Goal: Task Accomplishment & Management: Complete application form

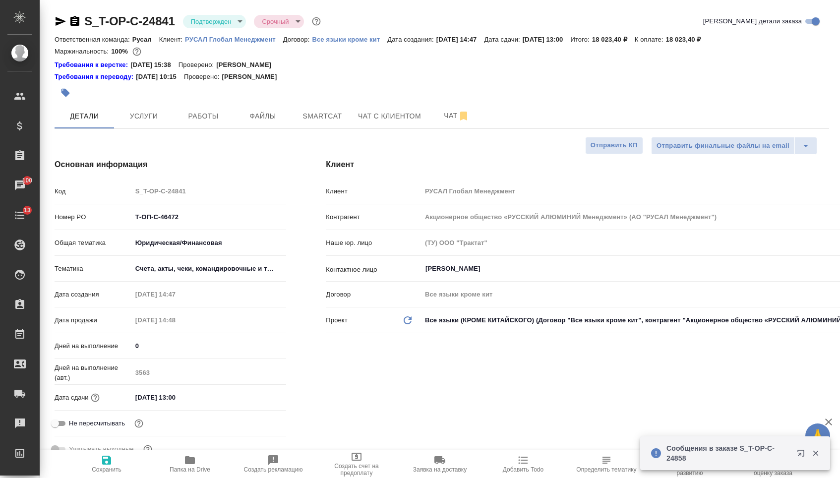
select select "RU"
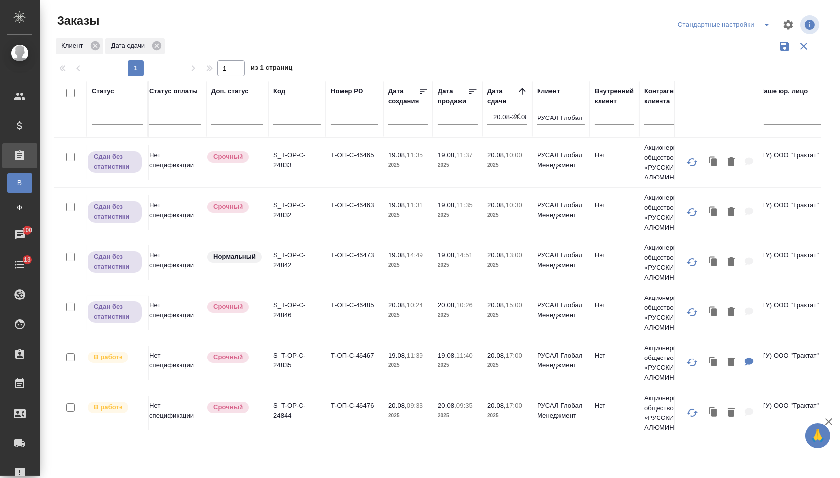
scroll to position [0, 4]
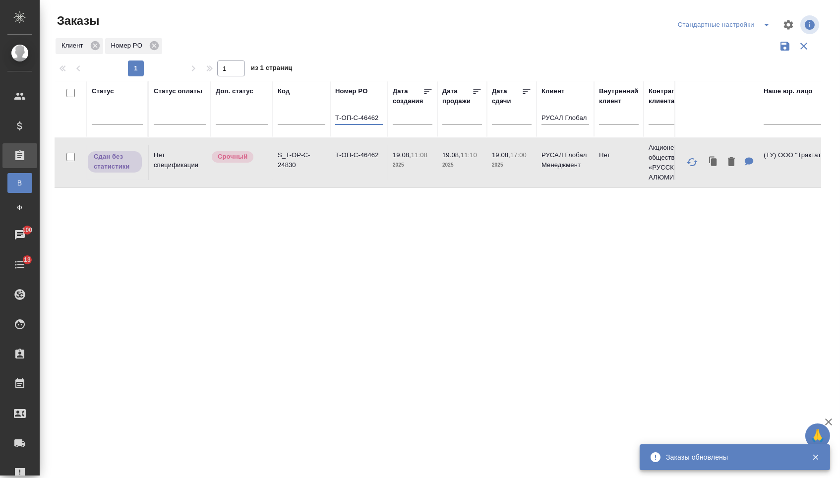
scroll to position [0, 0]
drag, startPoint x: 377, startPoint y: 122, endPoint x: 320, endPoint y: 118, distance: 57.7
type input "Т-ОП-С-46485"
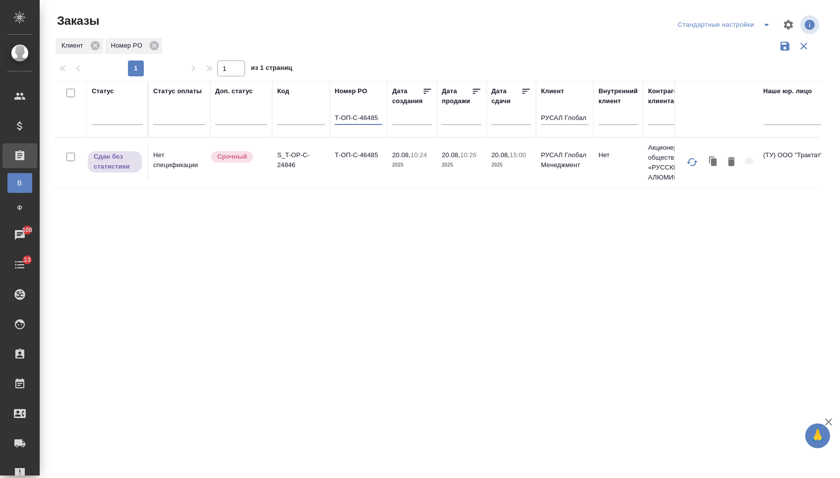
click at [357, 166] on td "Т-ОП-С-46485" at bounding box center [359, 162] width 58 height 35
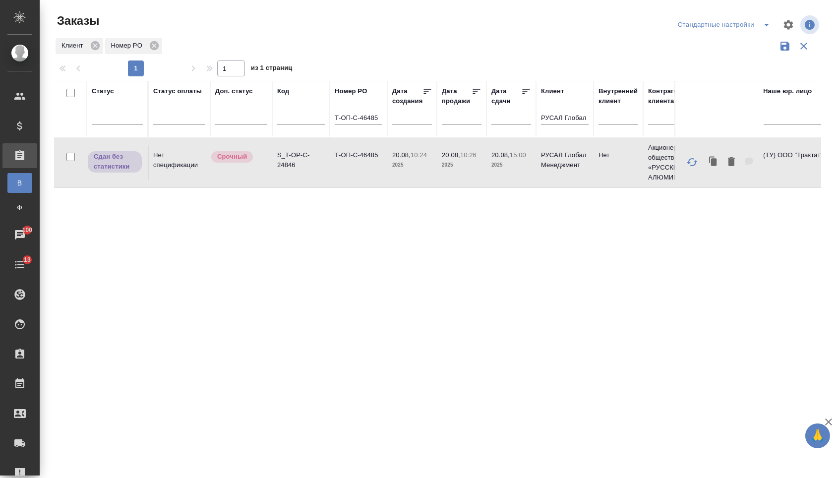
click at [357, 166] on td "Т-ОП-С-46485" at bounding box center [359, 162] width 58 height 35
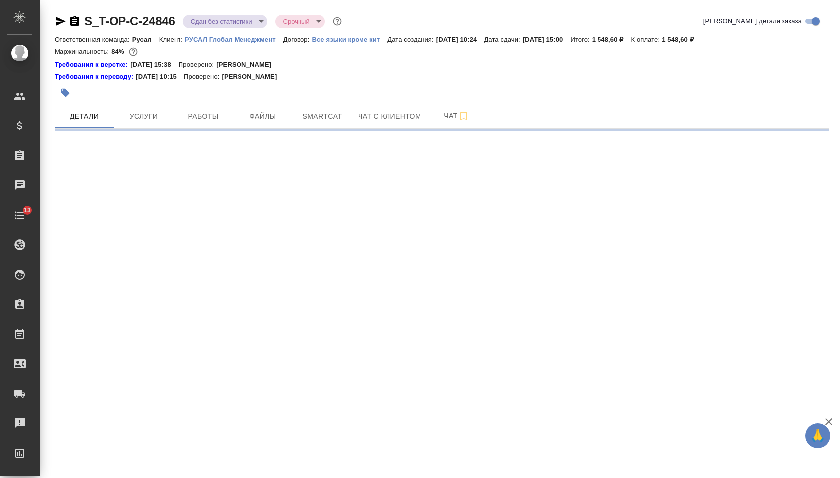
select select "RU"
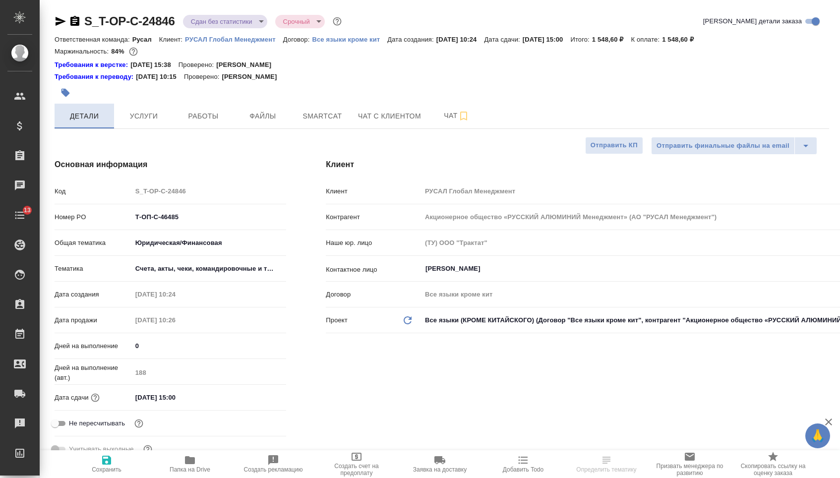
type input "[PERSON_NAME]"
type textarea "x"
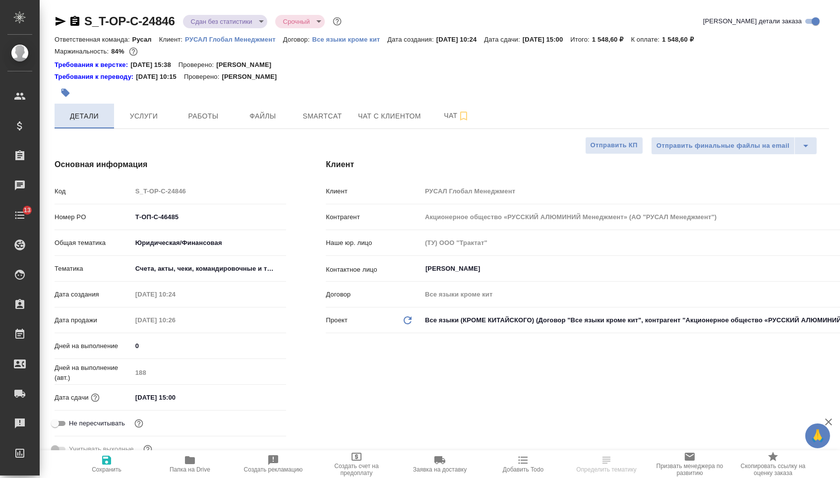
type textarea "x"
click at [147, 126] on button "Услуги" at bounding box center [144, 116] width 60 height 25
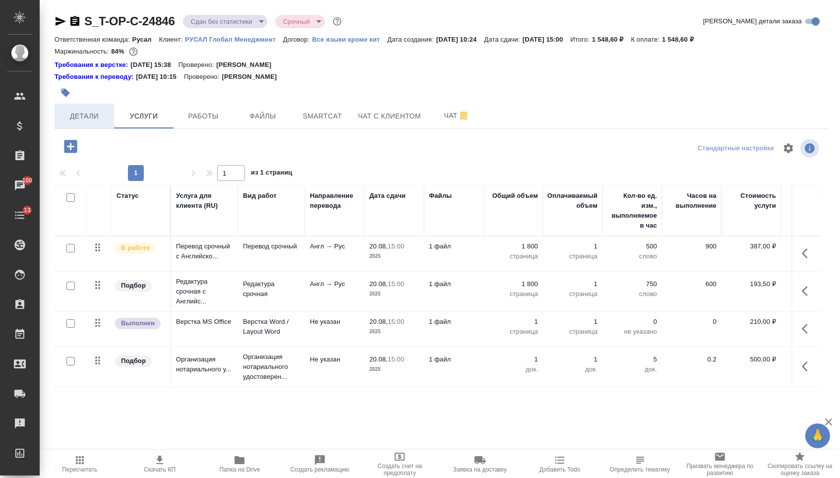
click at [84, 110] on button "Детали" at bounding box center [85, 116] width 60 height 25
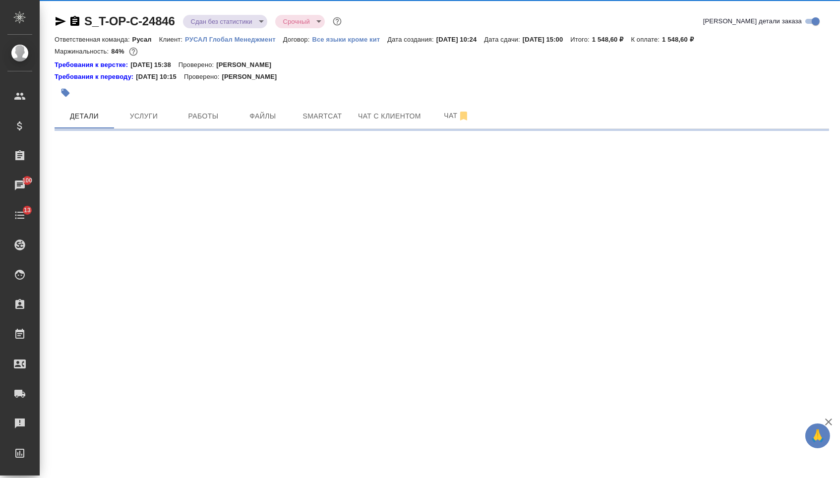
select select "RU"
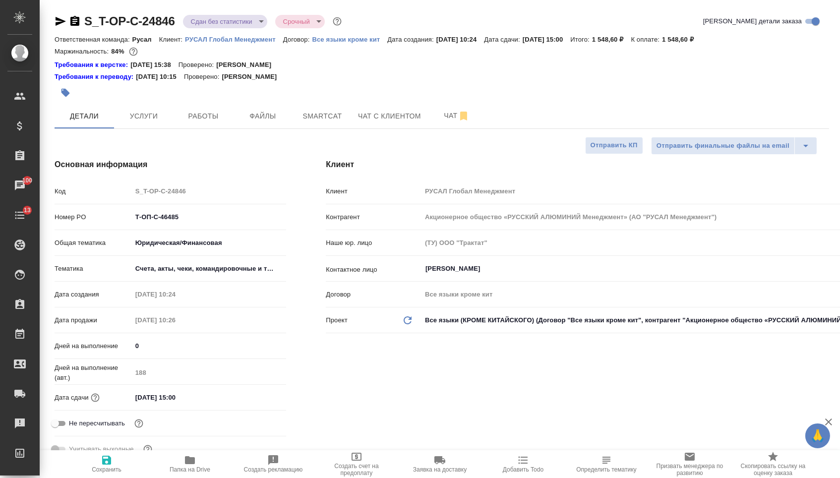
type textarea "x"
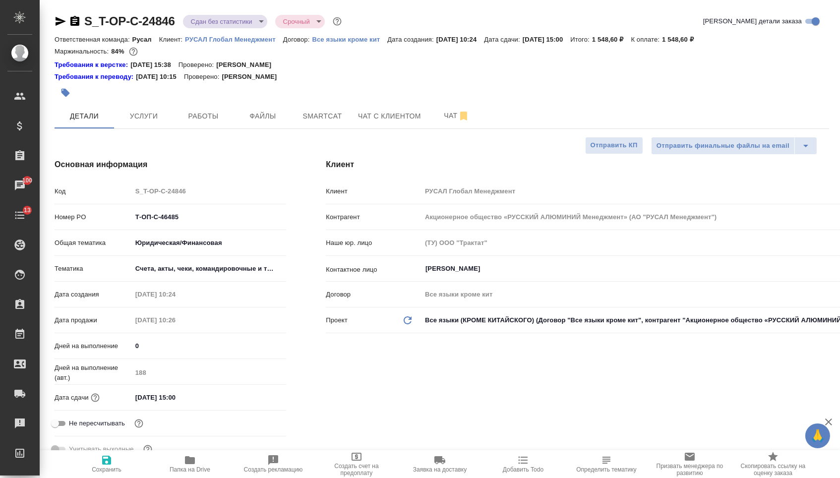
type textarea "x"
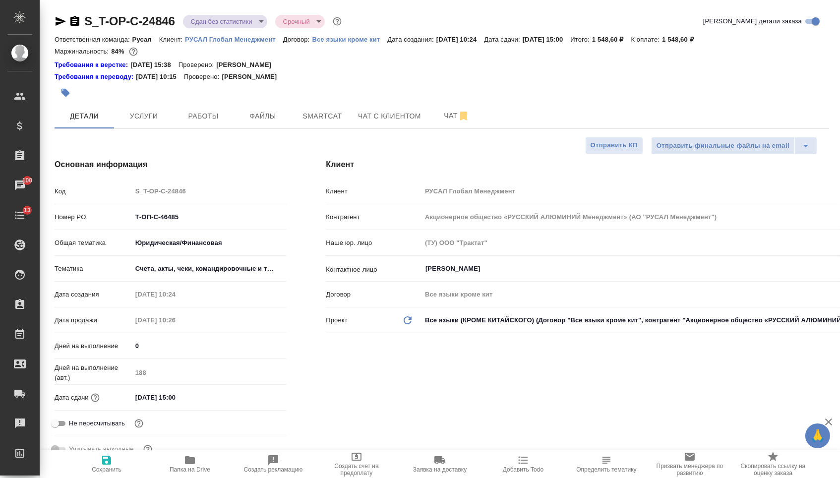
type textarea "x"
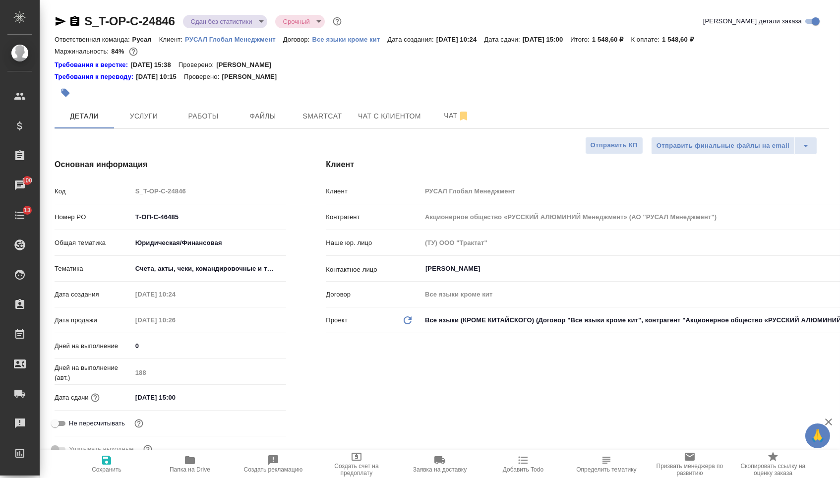
click at [58, 24] on icon "button" at bounding box center [61, 21] width 10 height 9
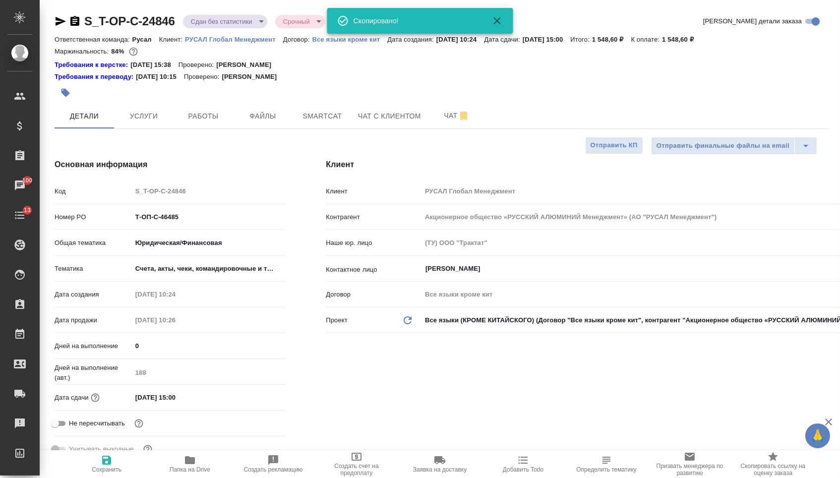
type textarea "x"
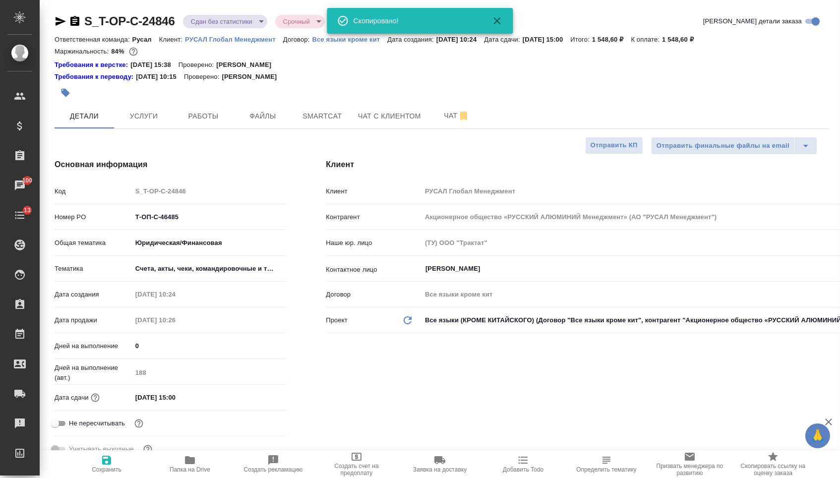
type textarea "x"
click at [194, 478] on button "Папка на Drive" at bounding box center [189, 464] width 83 height 28
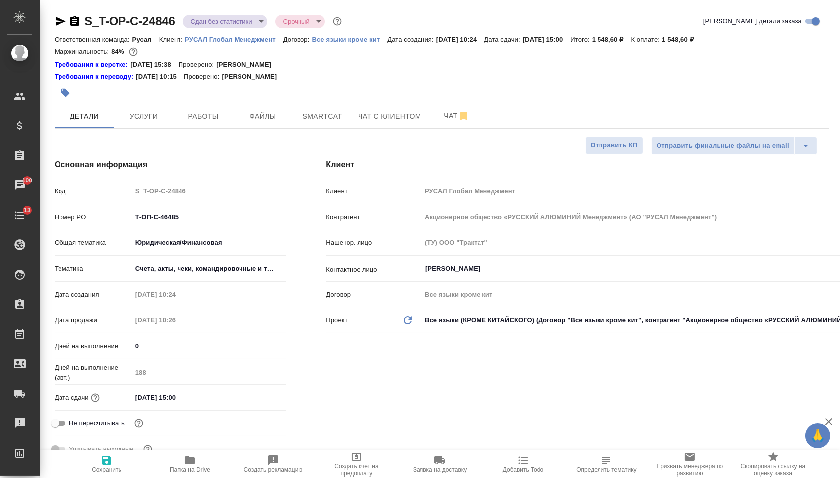
type textarea "x"
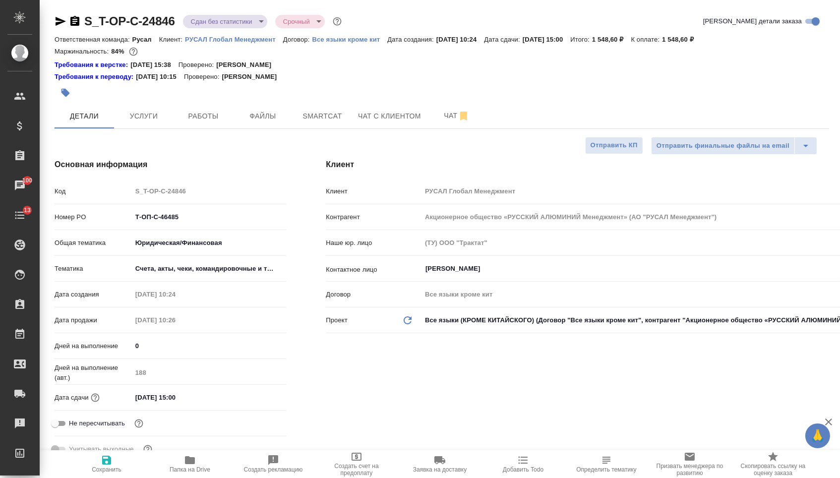
type textarea "x"
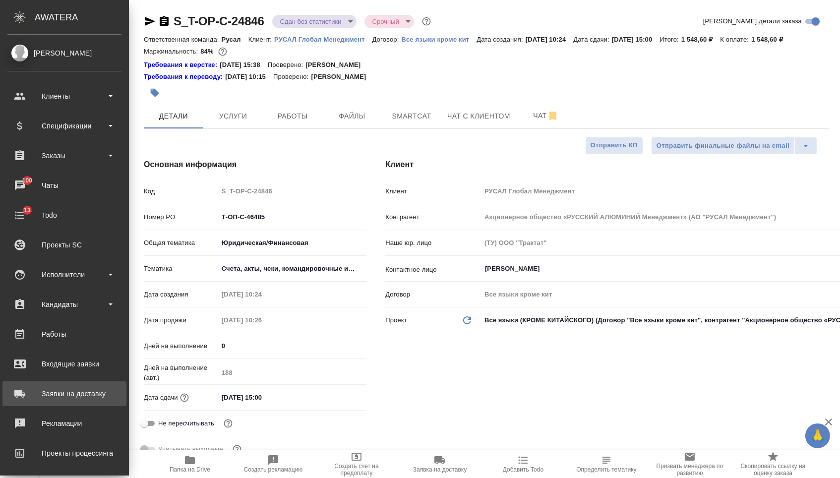
click at [61, 391] on div "Заявки на доставку" at bounding box center [64, 393] width 114 height 15
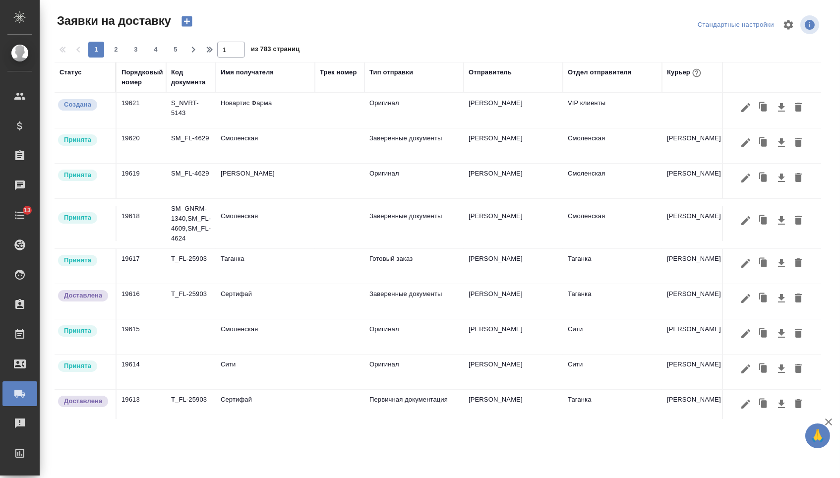
click at [190, 23] on icon "button" at bounding box center [187, 21] width 14 height 14
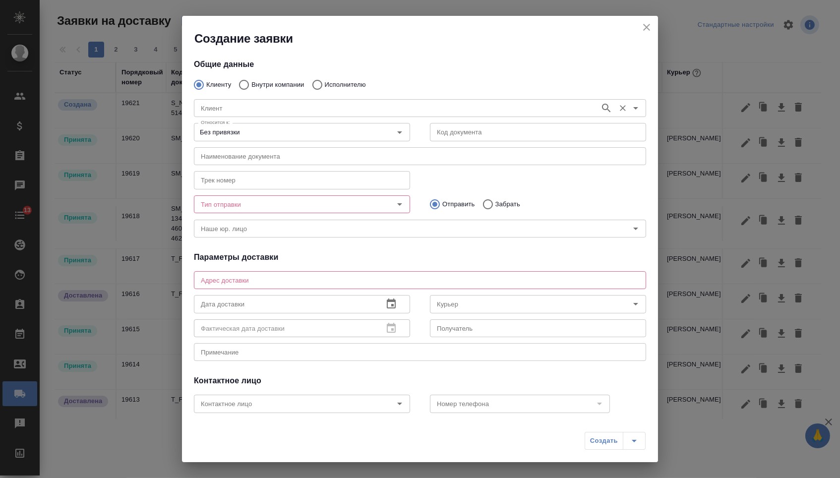
click at [230, 111] on input "Клиент" at bounding box center [396, 108] width 398 height 12
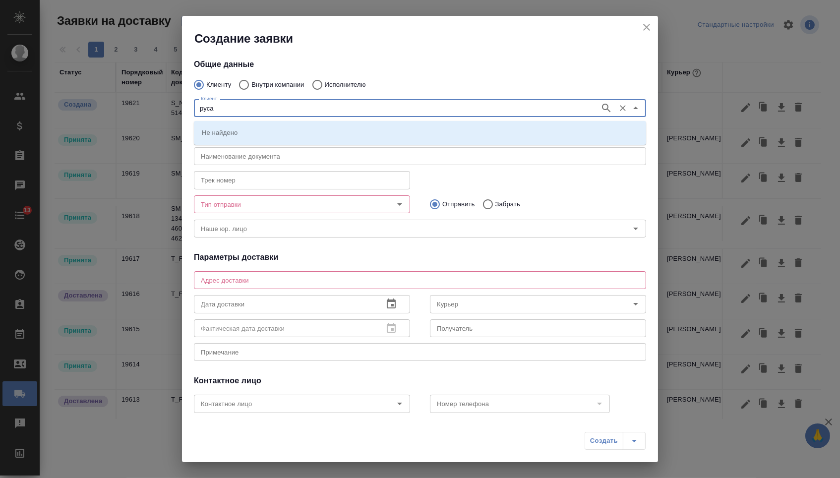
type input "русал"
click at [603, 108] on icon "button" at bounding box center [607, 108] width 12 height 12
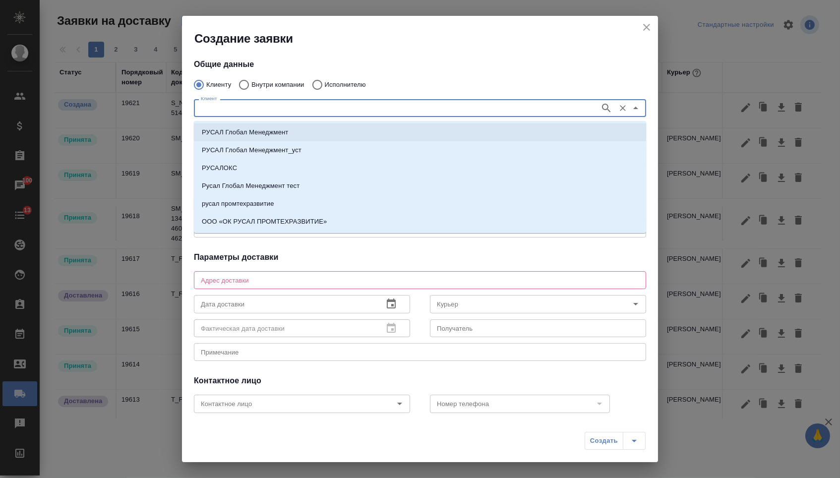
click at [409, 126] on li "РУСАЛ Глобал Менеджмент" at bounding box center [420, 132] width 452 height 18
type input "РУСАЛ Глобал Менеджмент"
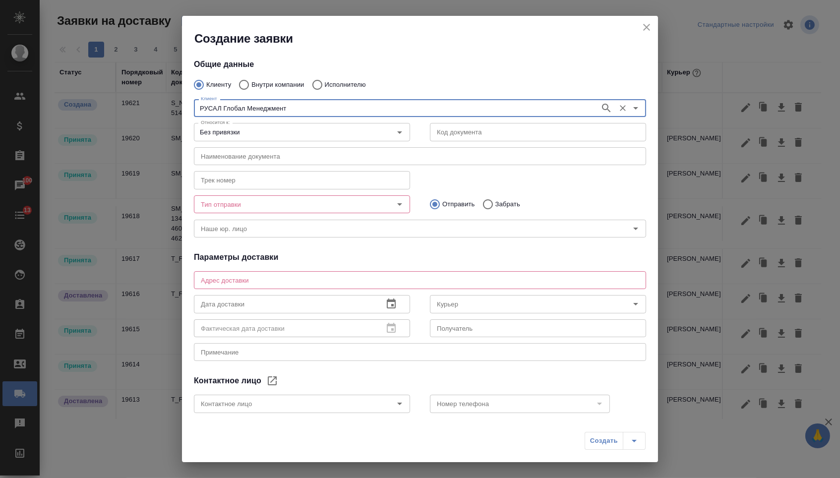
click at [290, 204] on input "Тип отправки" at bounding box center [285, 204] width 177 height 12
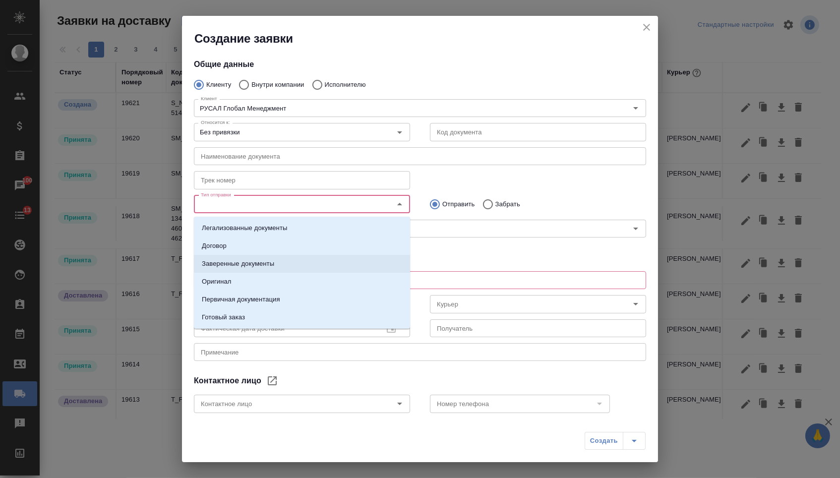
click at [271, 257] on li "Заверенные документы" at bounding box center [302, 264] width 216 height 18
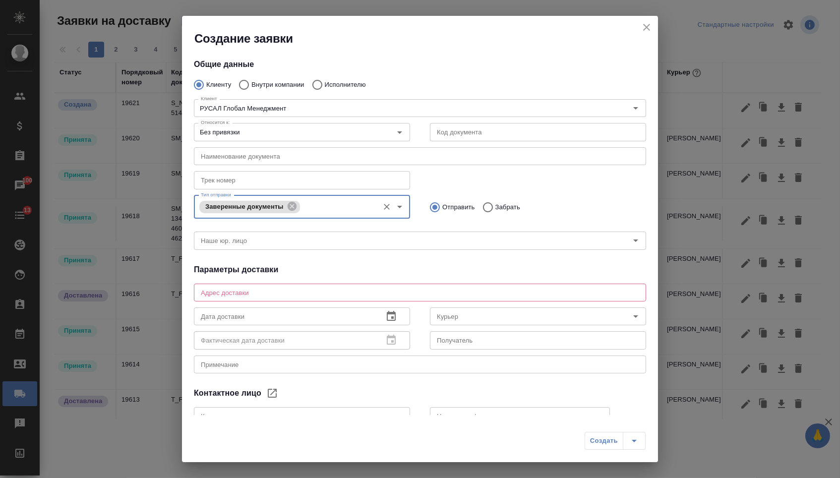
click at [255, 292] on textarea at bounding box center [420, 292] width 438 height 7
click at [250, 245] on input "Наше юр. лицо" at bounding box center [403, 241] width 413 height 12
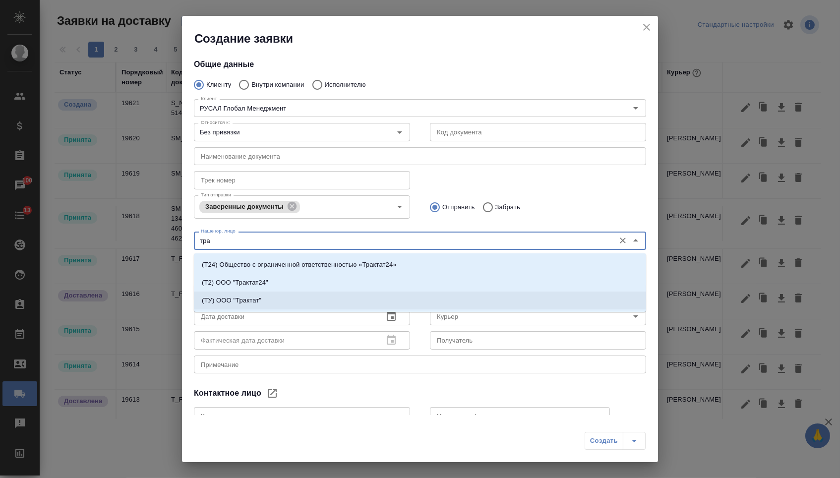
click at [271, 302] on li "(ТУ) ООО "Трактат"" at bounding box center [420, 301] width 452 height 18
type input "(ТУ) ООО "Трактат""
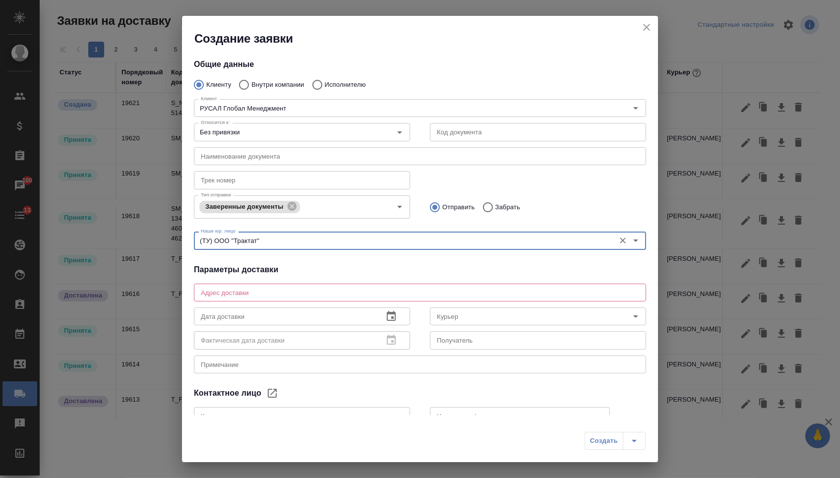
click at [253, 292] on textarea at bounding box center [420, 292] width 438 height 7
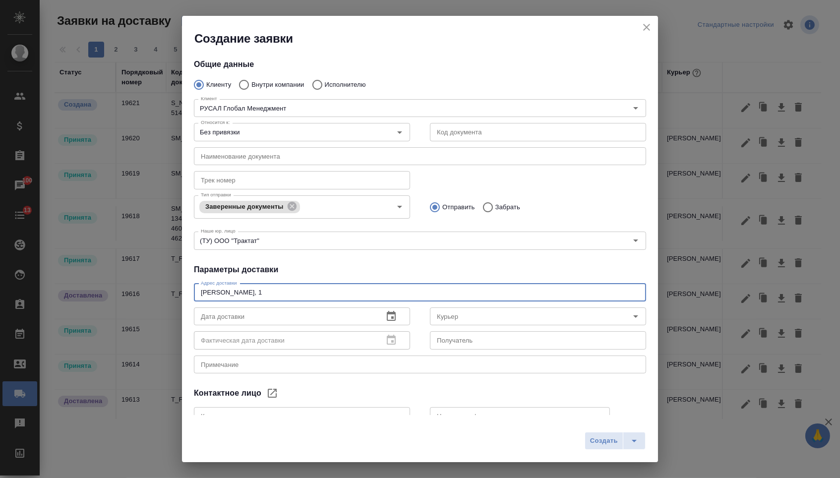
type textarea "[PERSON_NAME], 1"
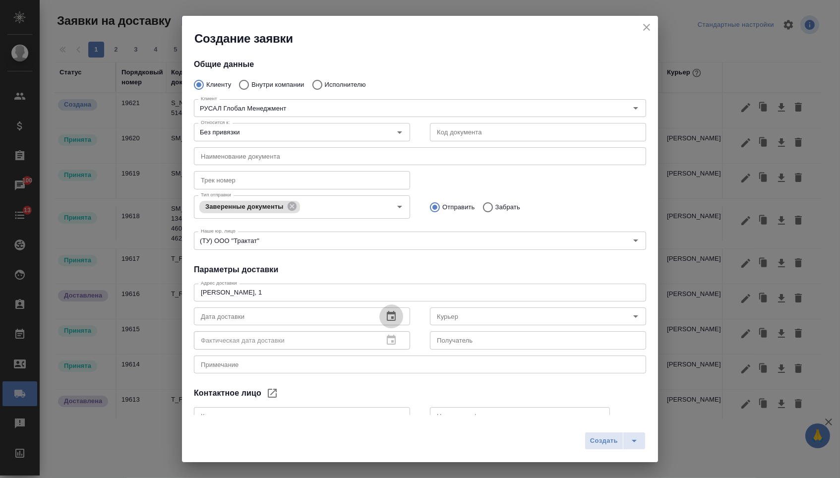
click at [392, 311] on icon "button" at bounding box center [391, 316] width 12 height 12
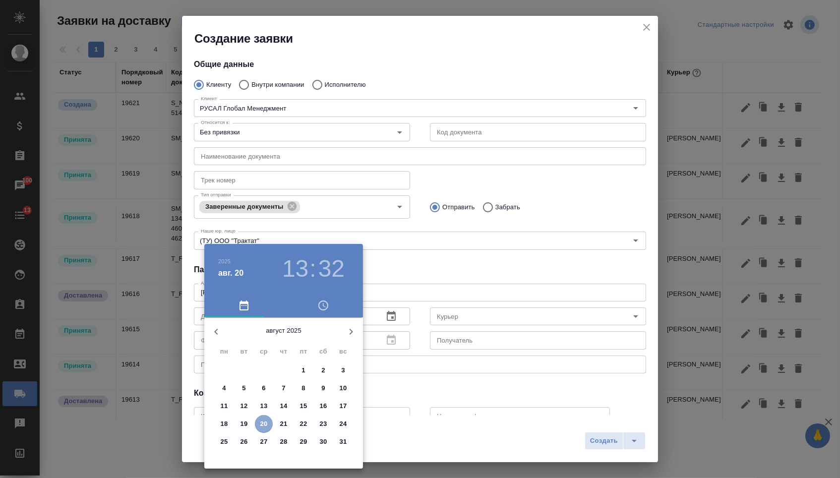
click at [267, 424] on span "20" at bounding box center [264, 424] width 18 height 10
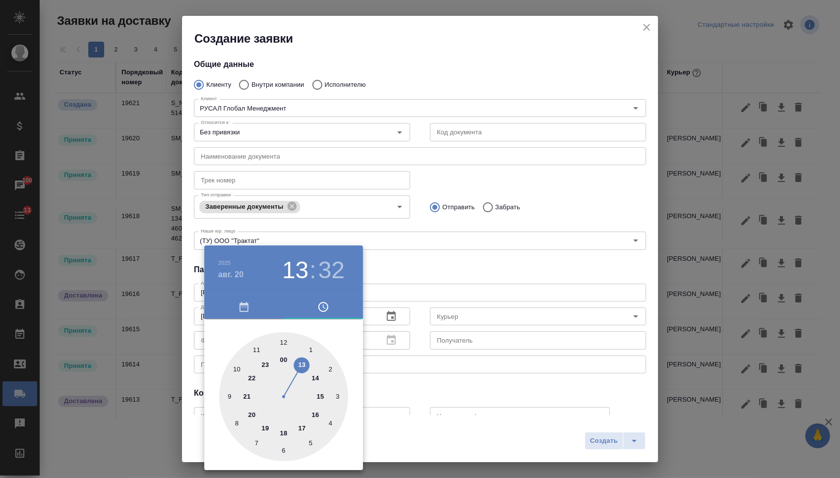
click at [319, 413] on div at bounding box center [283, 396] width 129 height 129
type input "[DATE] 16:00"
click at [285, 341] on div at bounding box center [283, 396] width 129 height 129
click at [377, 381] on div at bounding box center [420, 239] width 840 height 478
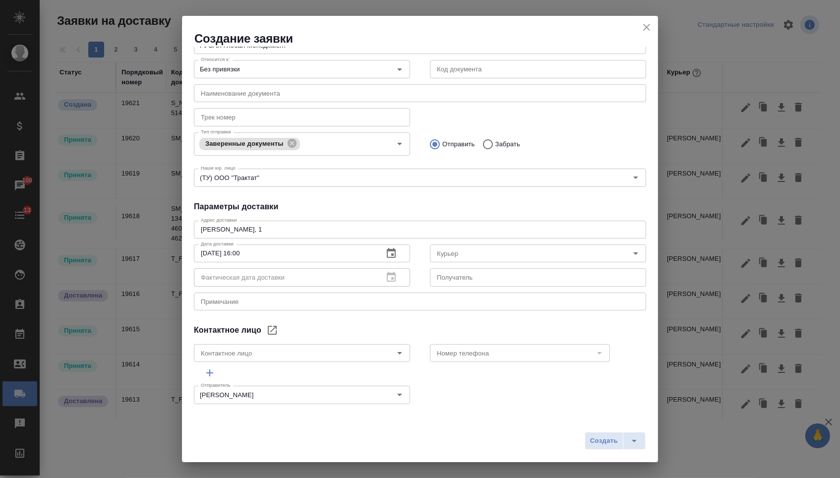
scroll to position [70, 0]
click at [590, 437] on span "Создать" at bounding box center [604, 440] width 28 height 11
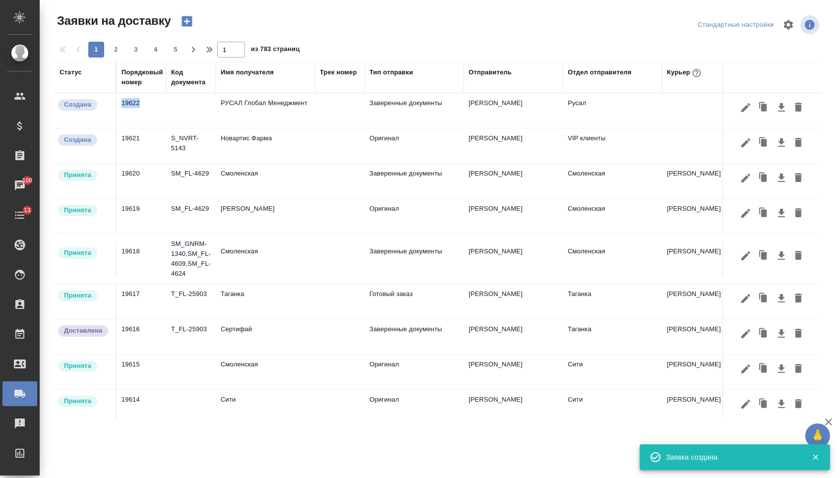
drag, startPoint x: 122, startPoint y: 105, endPoint x: 157, endPoint y: 105, distance: 34.7
click at [157, 105] on td "19622" at bounding box center [142, 110] width 50 height 35
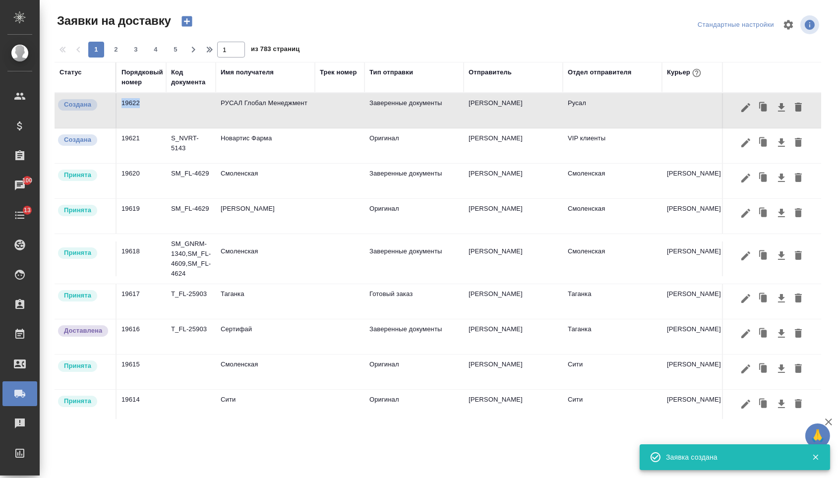
copy td "19622"
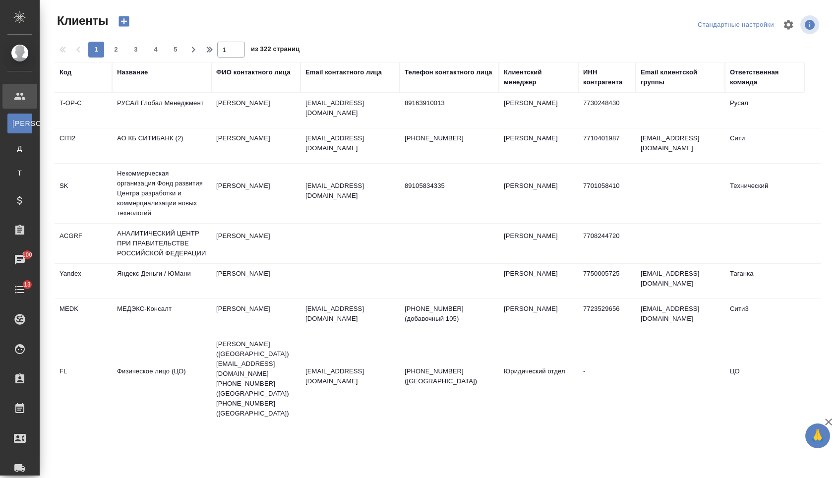
select select "RU"
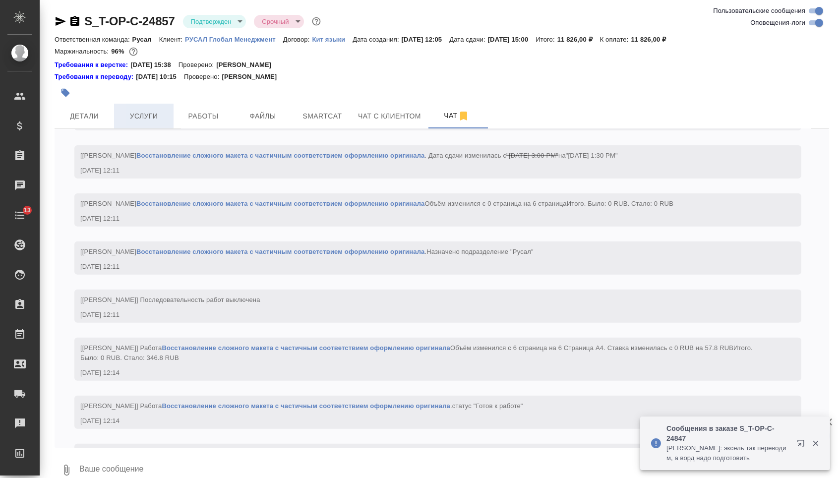
scroll to position [929, 0]
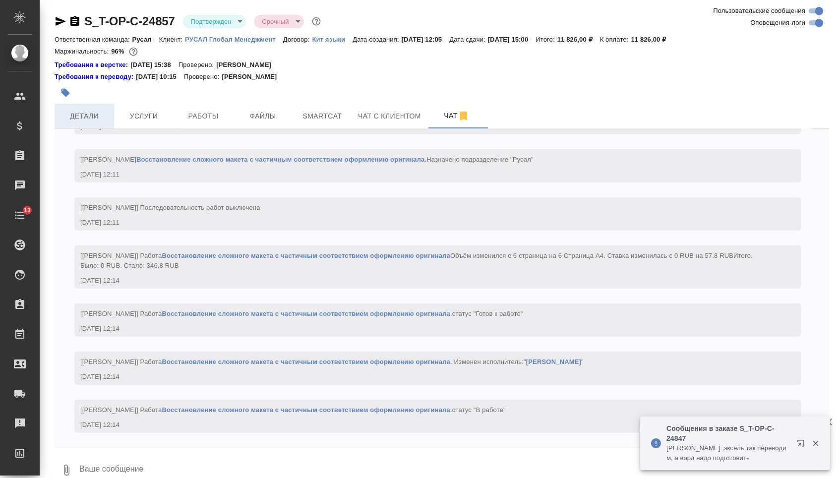
click at [104, 117] on span "Детали" at bounding box center [85, 116] width 48 height 12
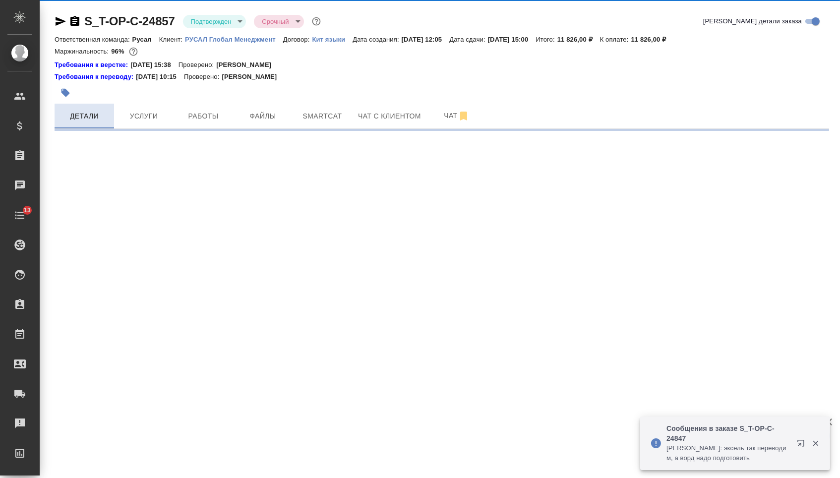
select select "RU"
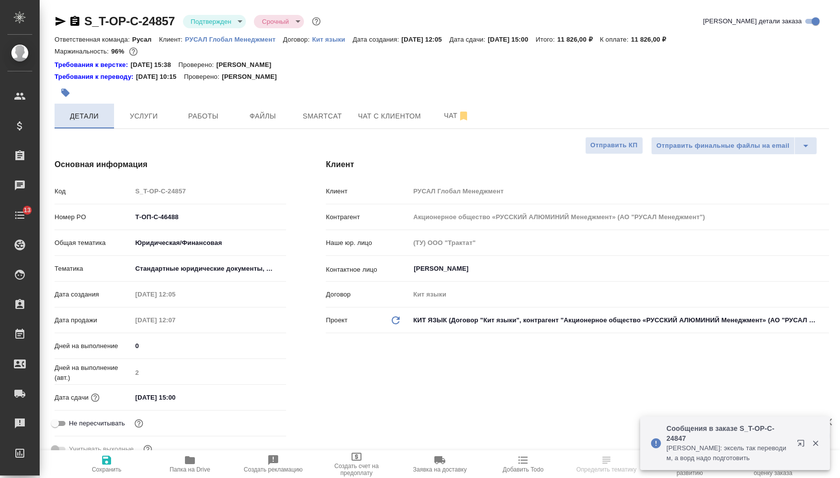
type textarea "x"
drag, startPoint x: 188, startPoint y: 223, endPoint x: 110, endPoint y: 222, distance: 78.4
click at [112, 223] on div "Номер PO Т-ОП-С-46488" at bounding box center [171, 216] width 232 height 17
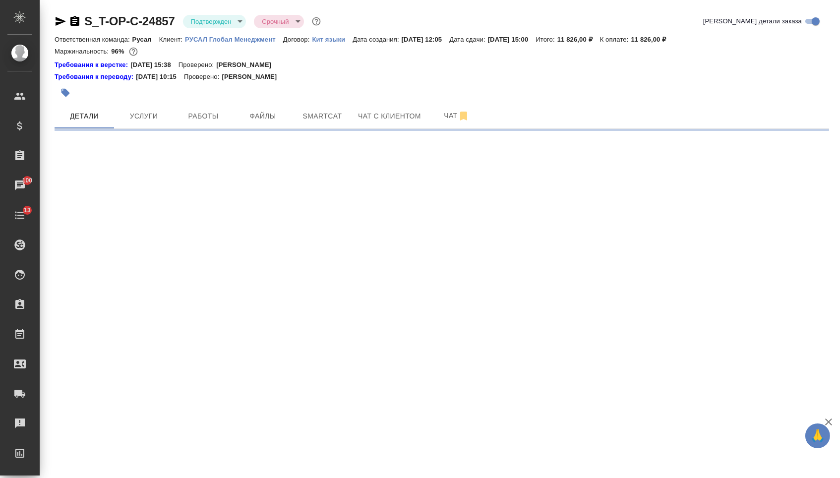
select select "RU"
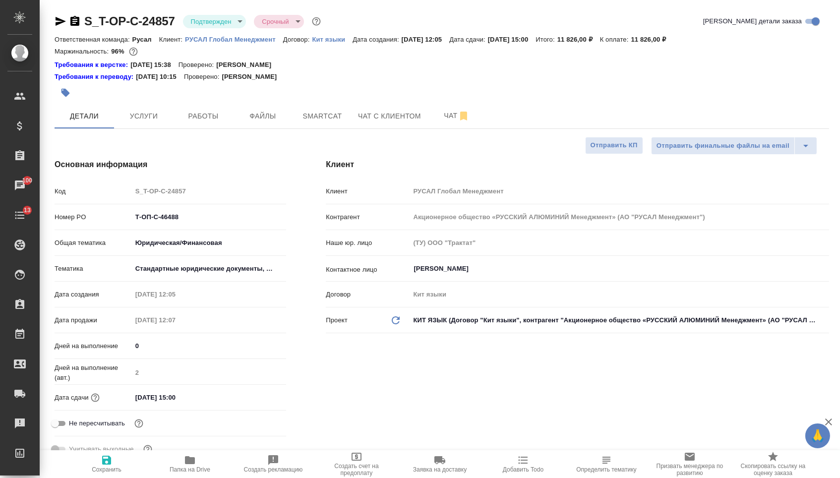
type textarea "x"
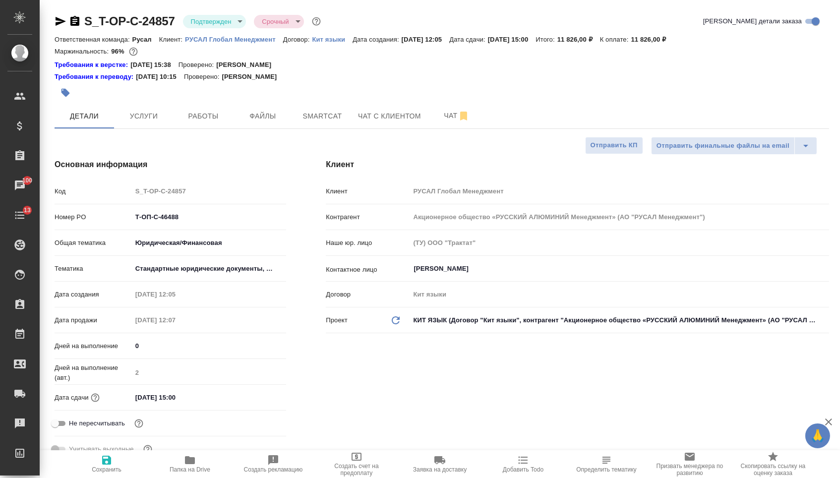
type textarea "x"
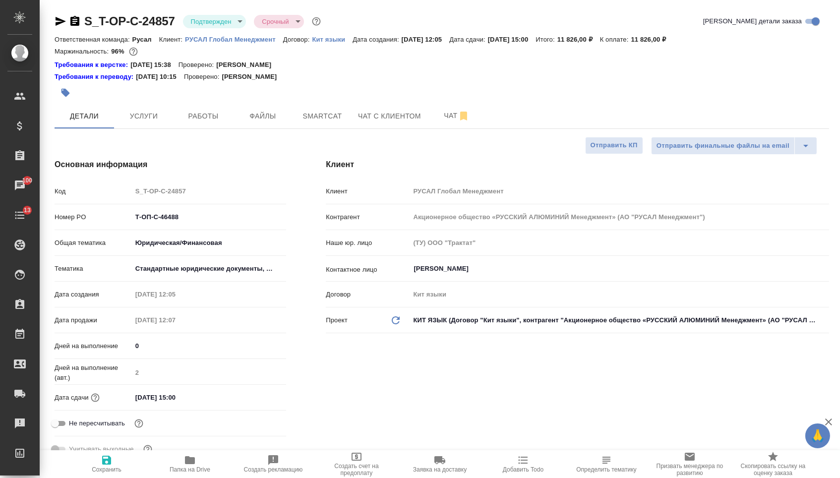
type textarea "x"
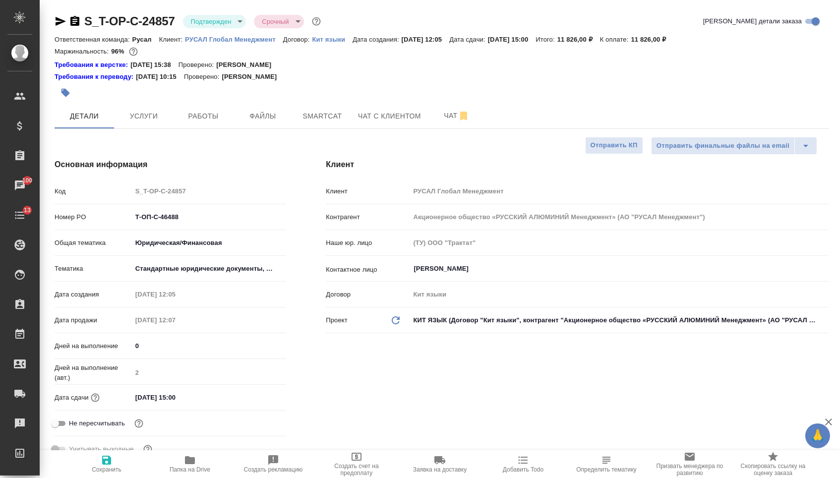
type textarea "x"
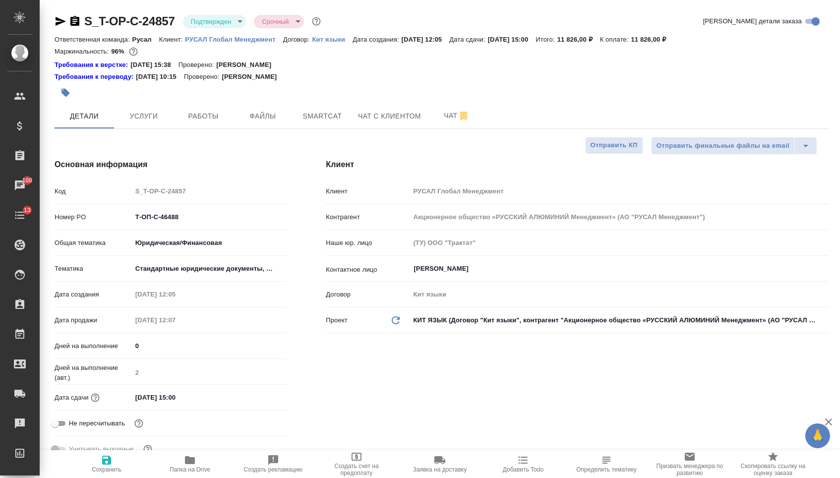
type textarea "x"
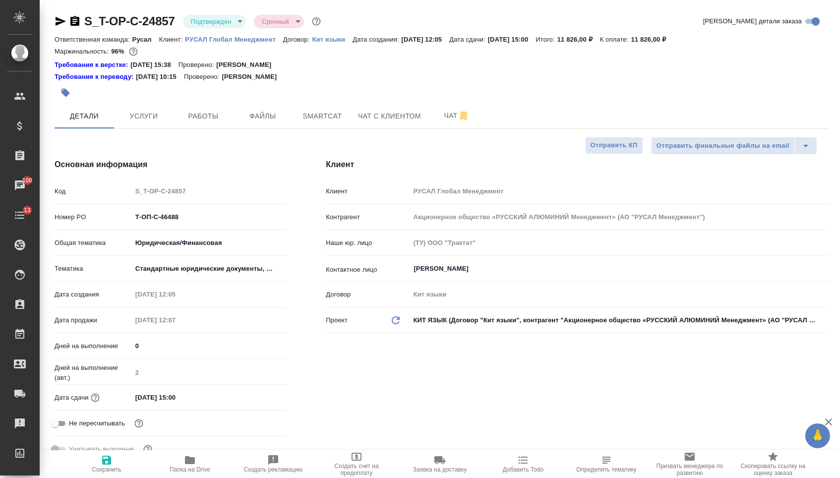
type textarea "x"
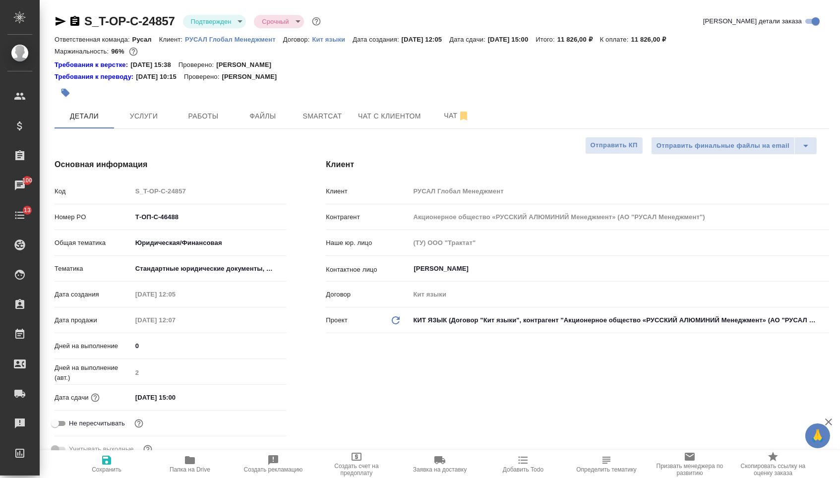
type textarea "x"
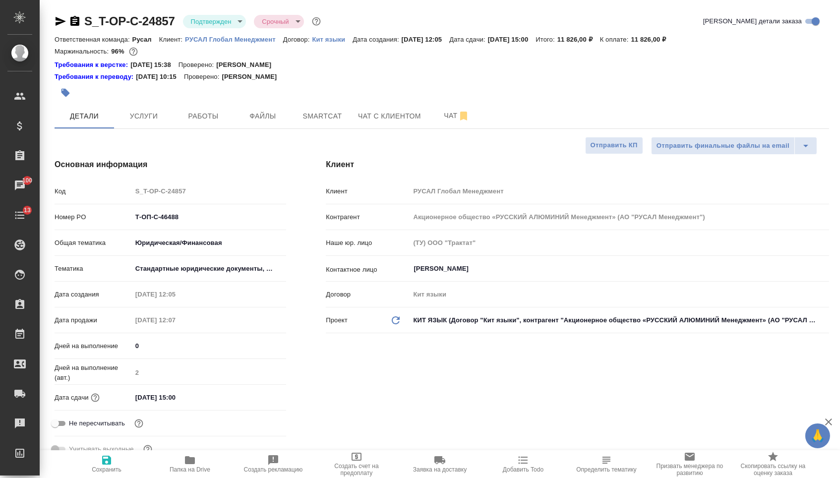
type textarea "x"
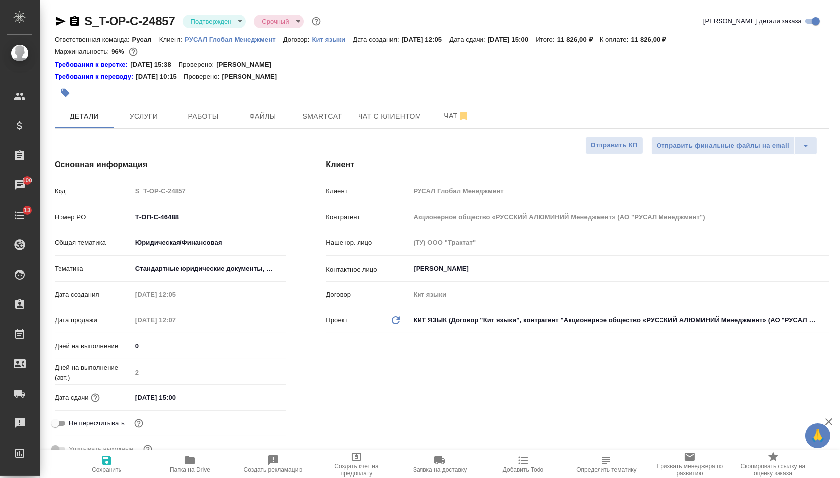
type textarea "x"
